Goal: Task Accomplishment & Management: Use online tool/utility

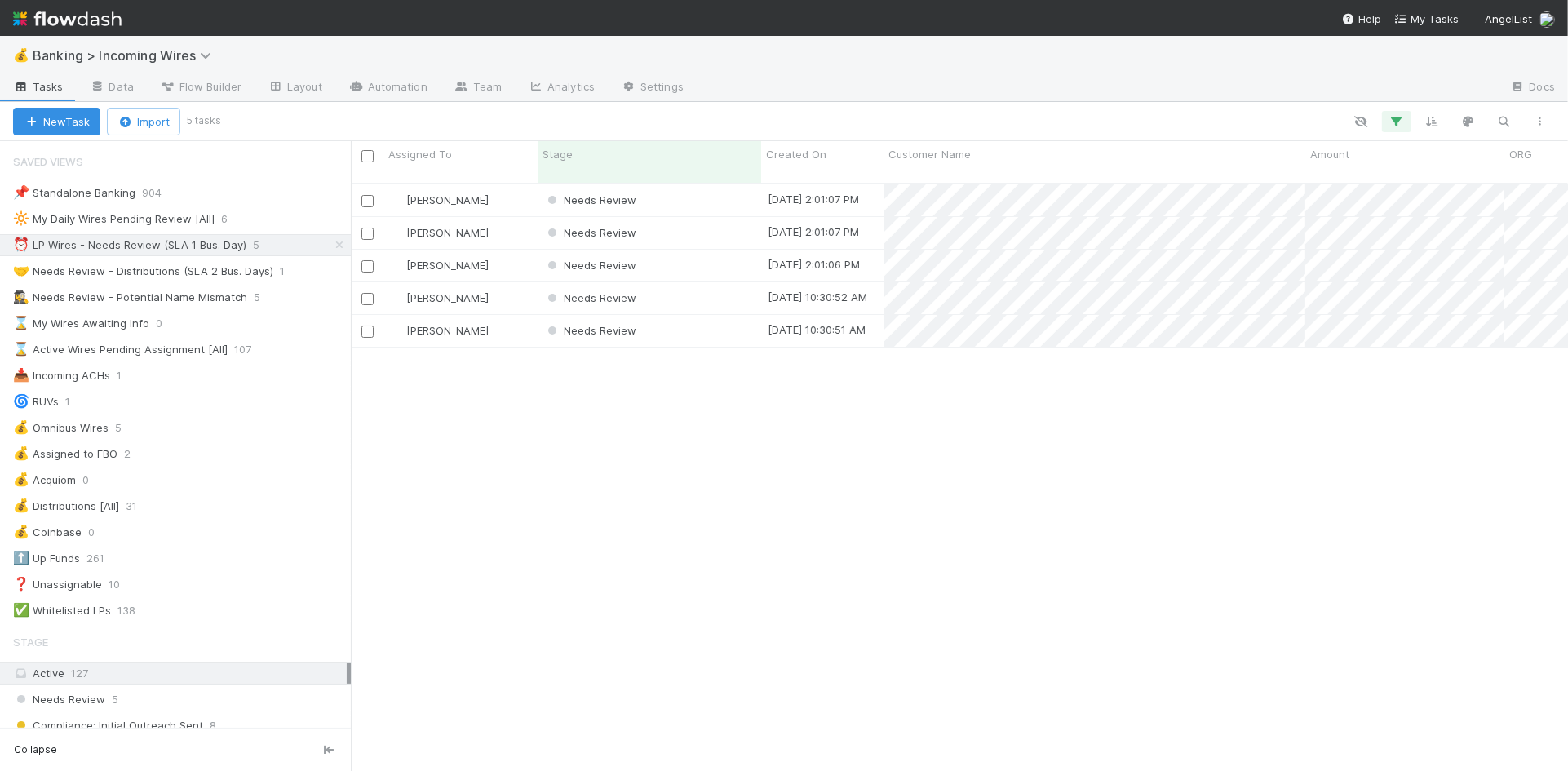
scroll to position [600, 1217]
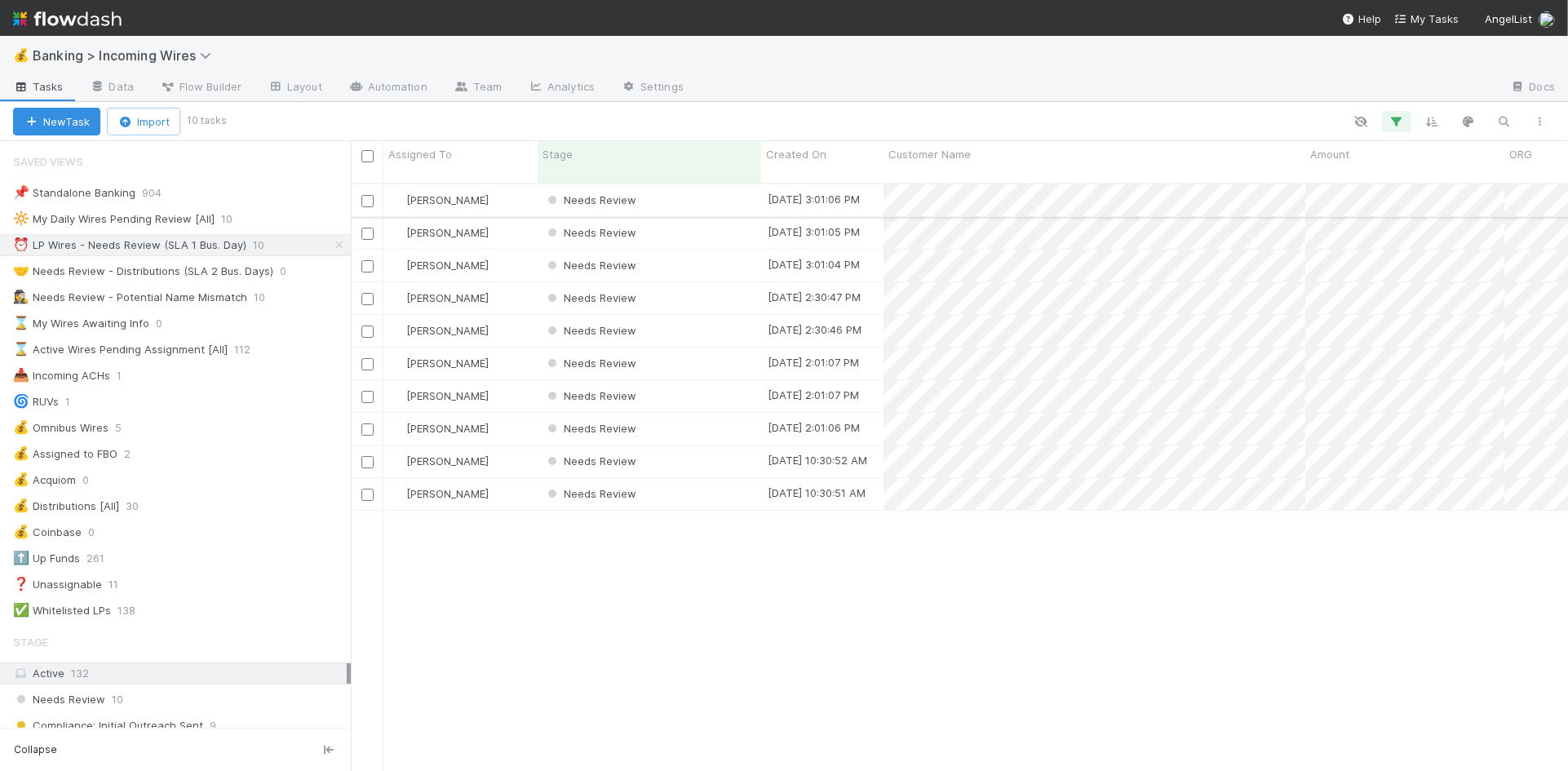
click at [669, 185] on div "Needs Review" at bounding box center [650, 200] width 224 height 32
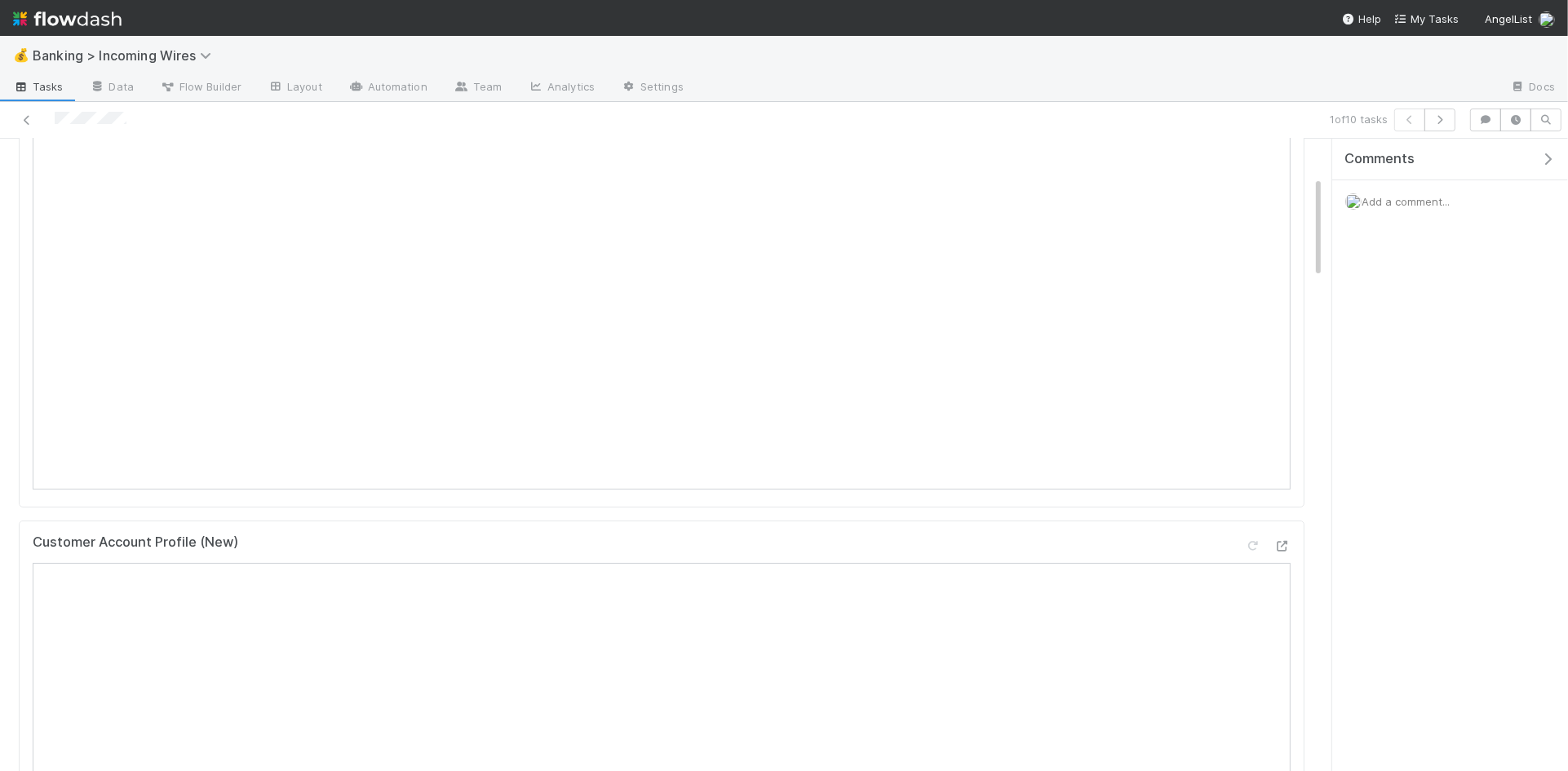
scroll to position [230, 0]
click at [1438, 120] on icon "button" at bounding box center [1440, 120] width 16 height 10
click at [1443, 119] on icon "button" at bounding box center [1440, 120] width 16 height 10
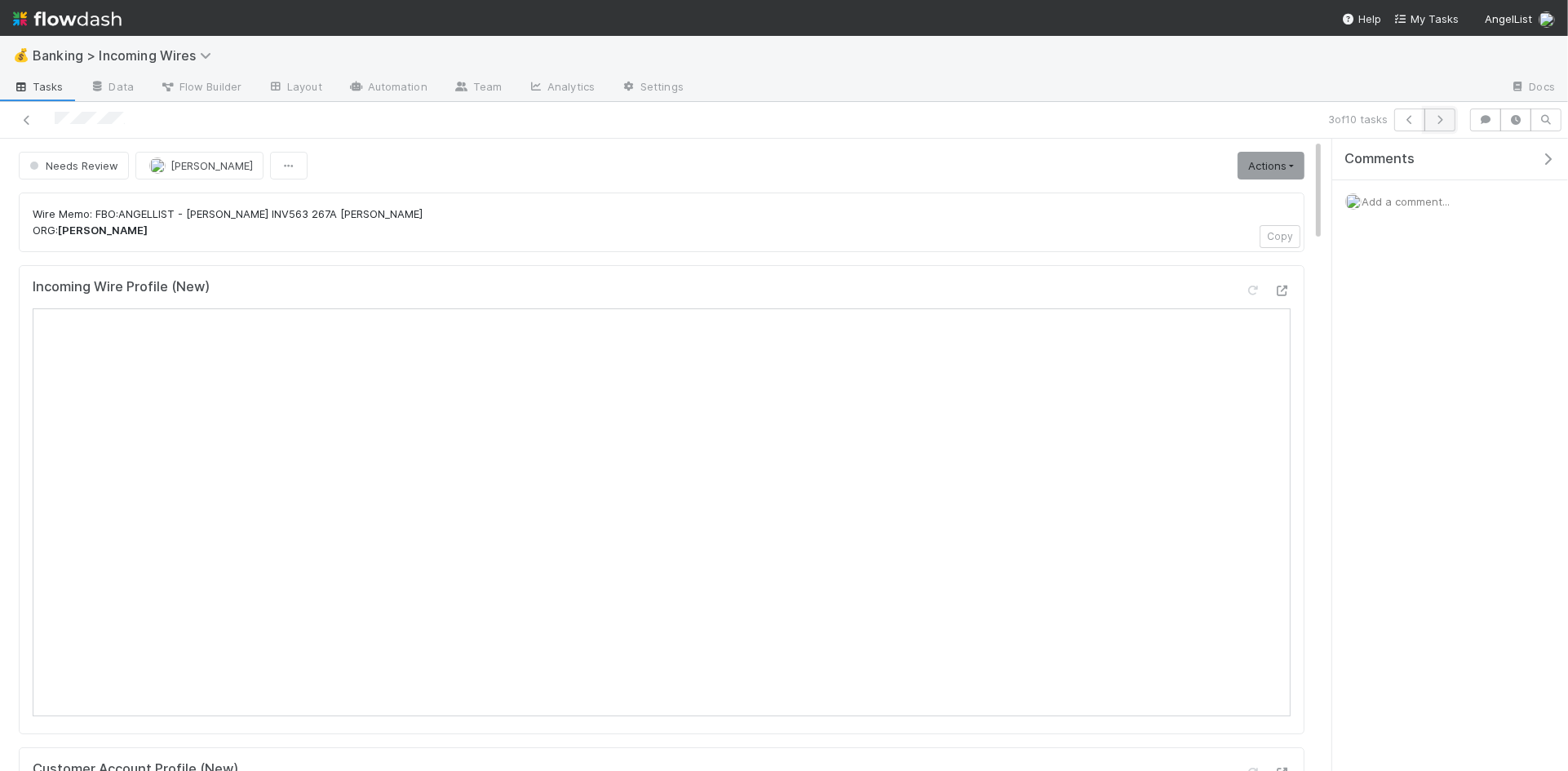
click at [1434, 121] on icon "button" at bounding box center [1440, 120] width 16 height 10
click at [1441, 120] on icon "button" at bounding box center [1440, 120] width 16 height 10
click at [1437, 123] on icon "button" at bounding box center [1440, 120] width 16 height 10
click at [1441, 123] on icon "button" at bounding box center [1440, 120] width 16 height 10
click at [1440, 125] on button "button" at bounding box center [1440, 120] width 31 height 23
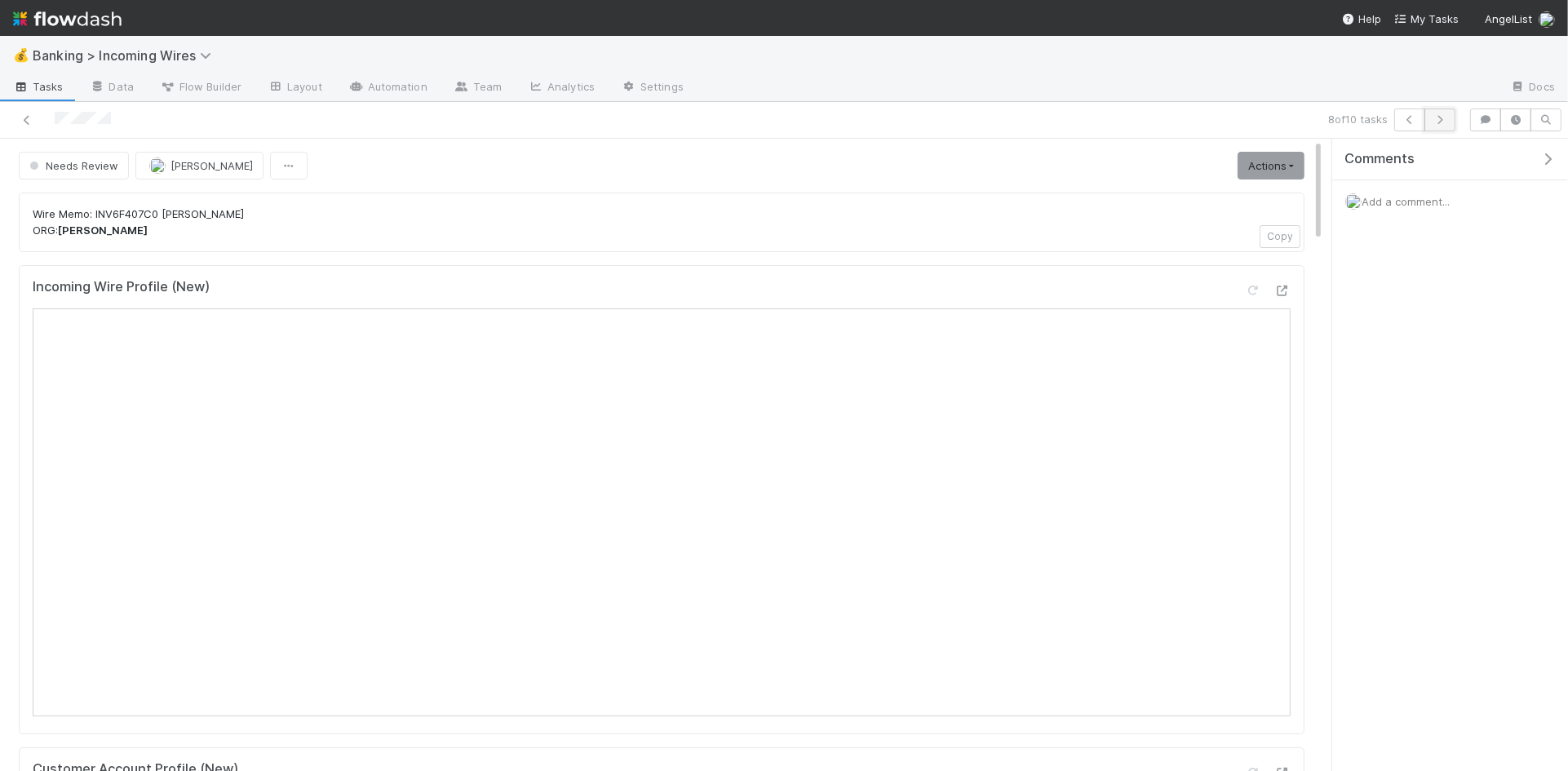
click at [1441, 124] on icon "button" at bounding box center [1440, 120] width 16 height 10
